Goal: Check status: Check status

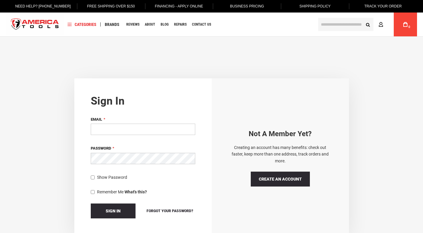
click at [141, 132] on input "Email" at bounding box center [143, 129] width 104 height 11
type input "**********"
click at [91, 204] on button "Sign In" at bounding box center [113, 211] width 45 height 15
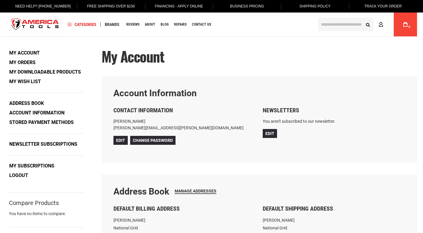
click at [28, 61] on link "My Orders" at bounding box center [22, 62] width 30 height 9
